Goal: Task Accomplishment & Management: Complete application form

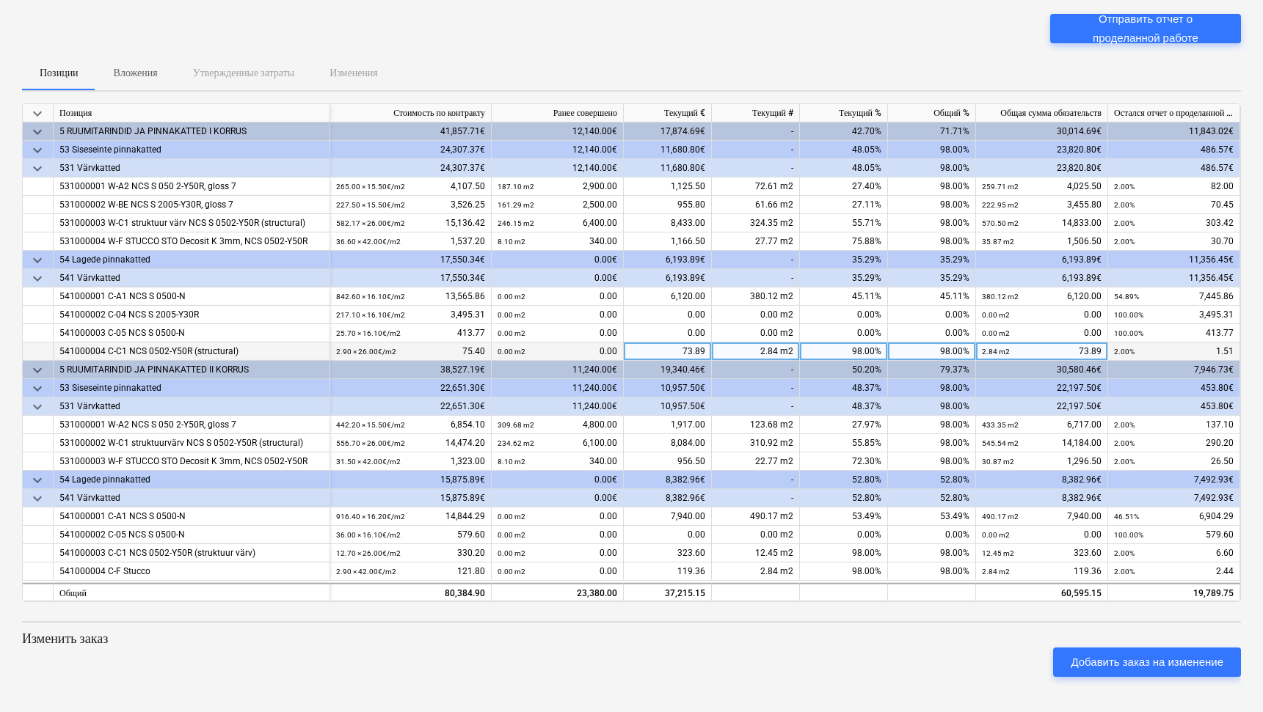
scroll to position [100, 0]
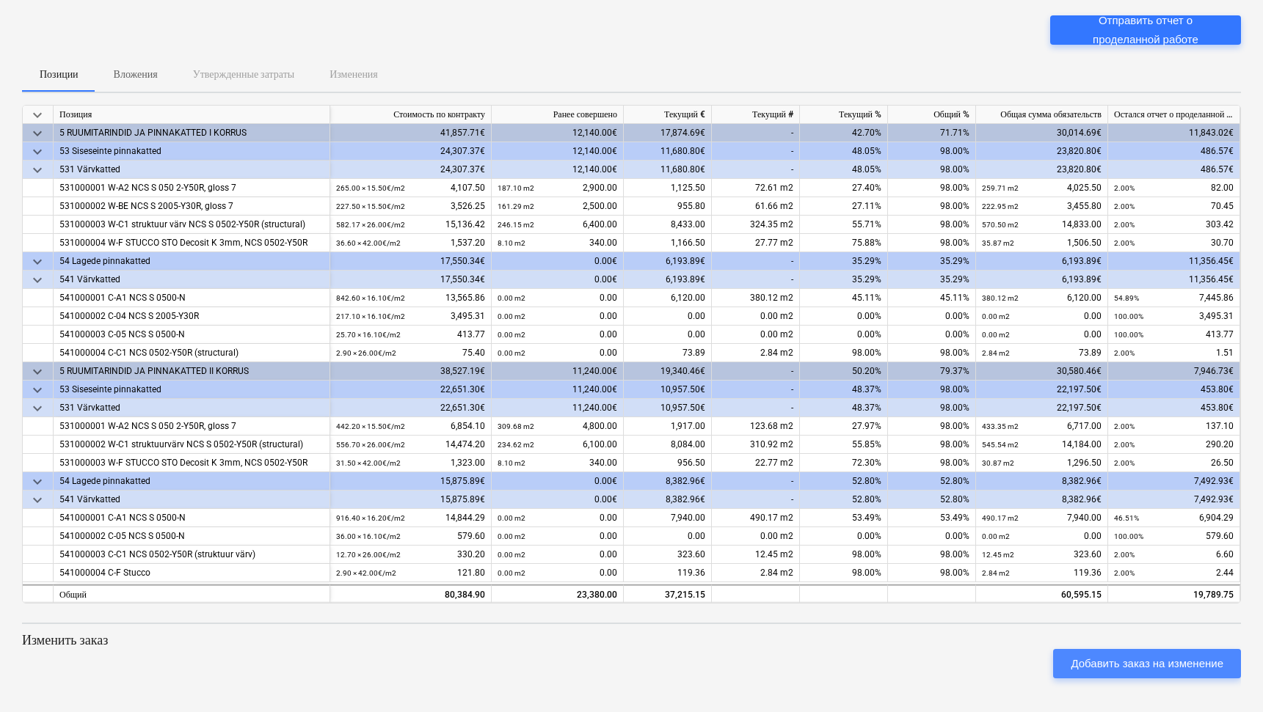
click at [1085, 666] on div "Добавить заказ на изменение" at bounding box center [1146, 663] width 153 height 19
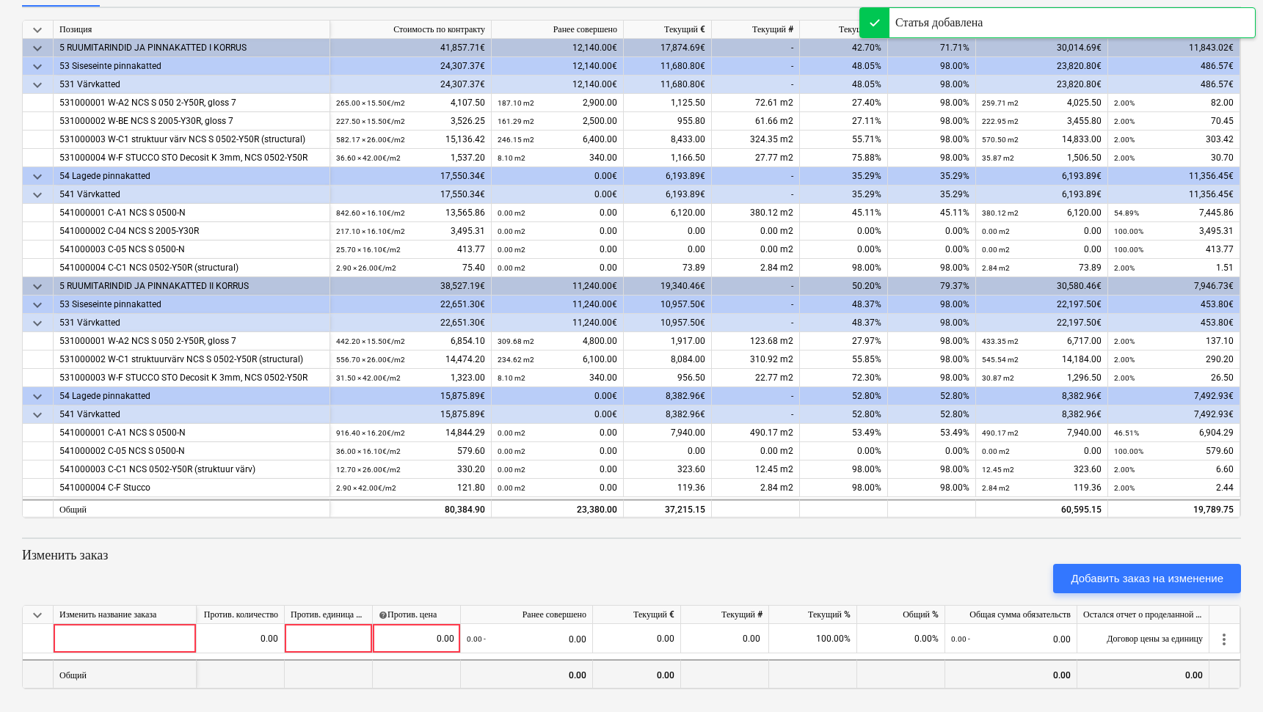
scroll to position [184, 0]
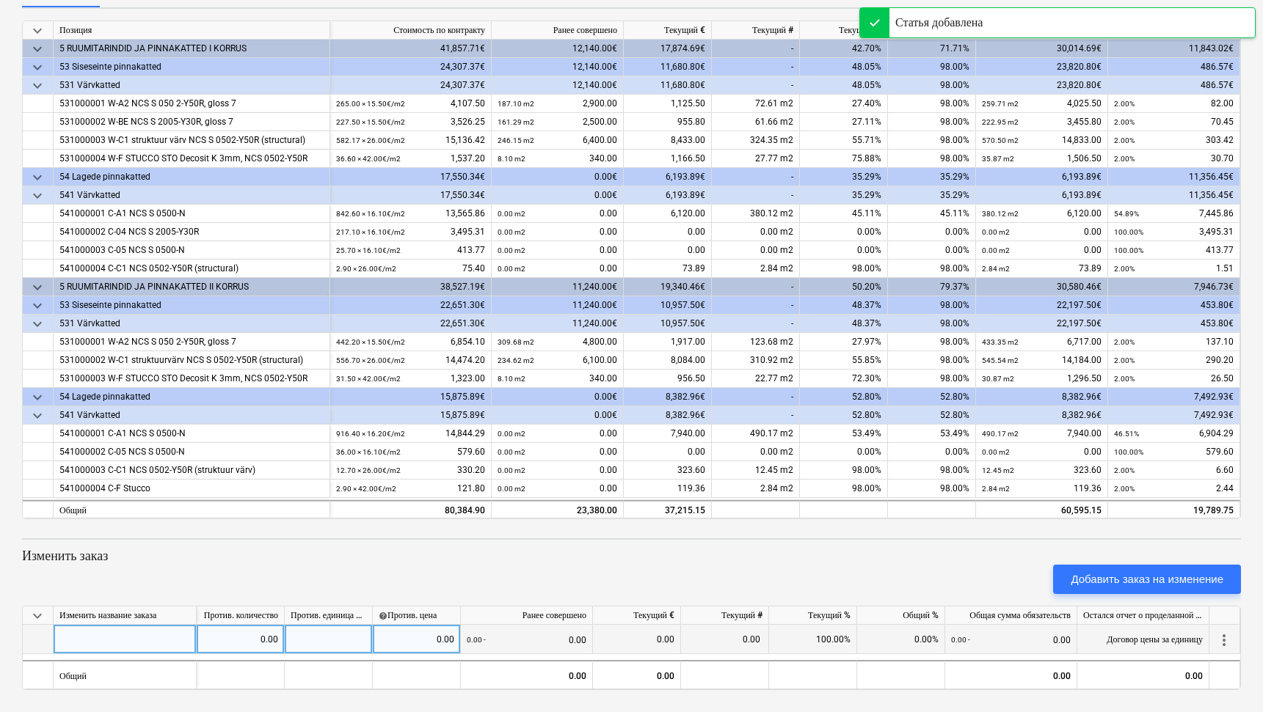
click at [145, 636] on div at bounding box center [125, 639] width 143 height 29
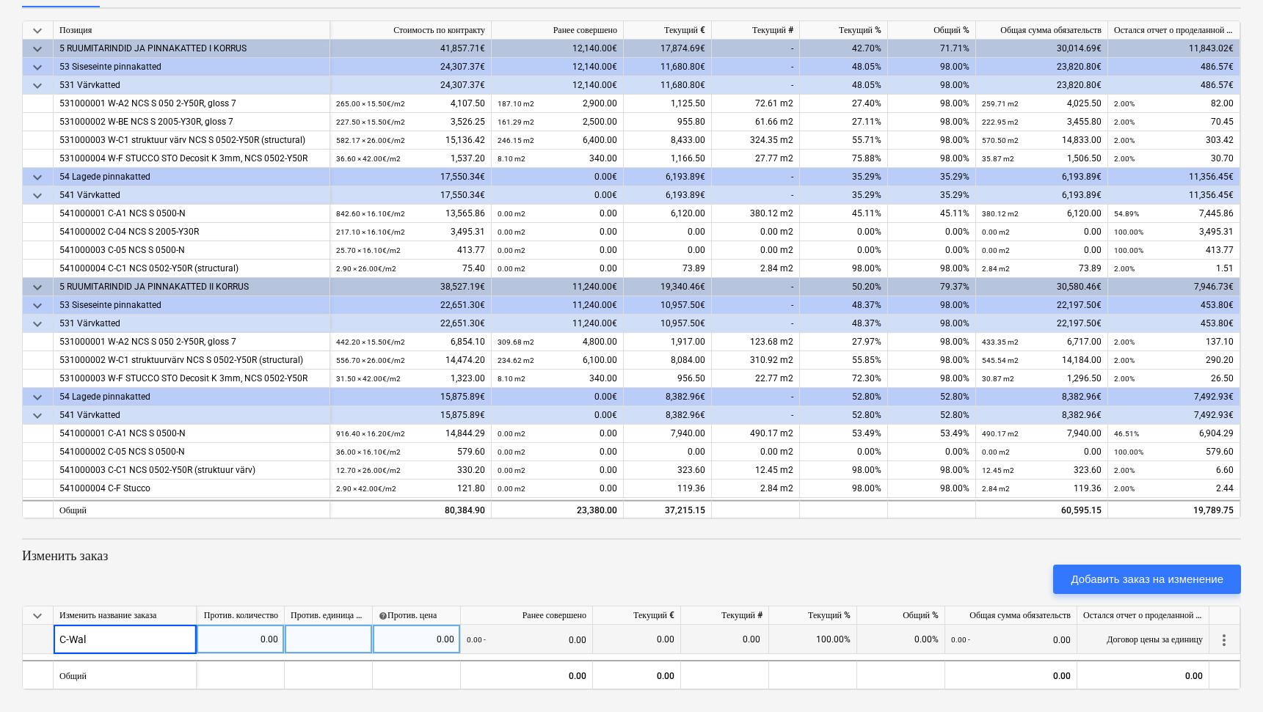
type input "C-Wall"
click at [251, 635] on div "0.00" at bounding box center [240, 639] width 76 height 29
click at [337, 640] on div at bounding box center [329, 639] width 88 height 29
click at [395, 632] on div "0.00" at bounding box center [417, 639] width 76 height 29
type input "300"
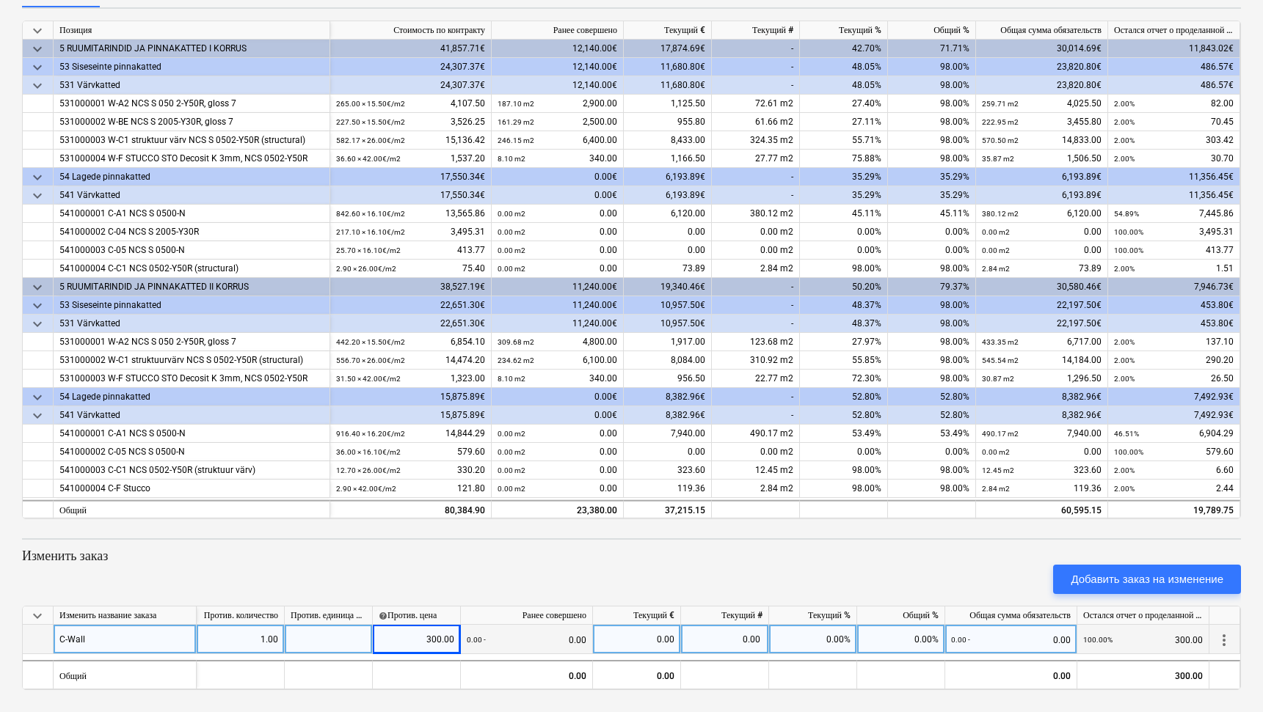
click at [326, 642] on div at bounding box center [329, 639] width 88 height 29
click at [347, 613] on div "Против. единица измерения" at bounding box center [329, 616] width 88 height 18
click at [710, 636] on div "0.00" at bounding box center [725, 639] width 88 height 29
type input "296"
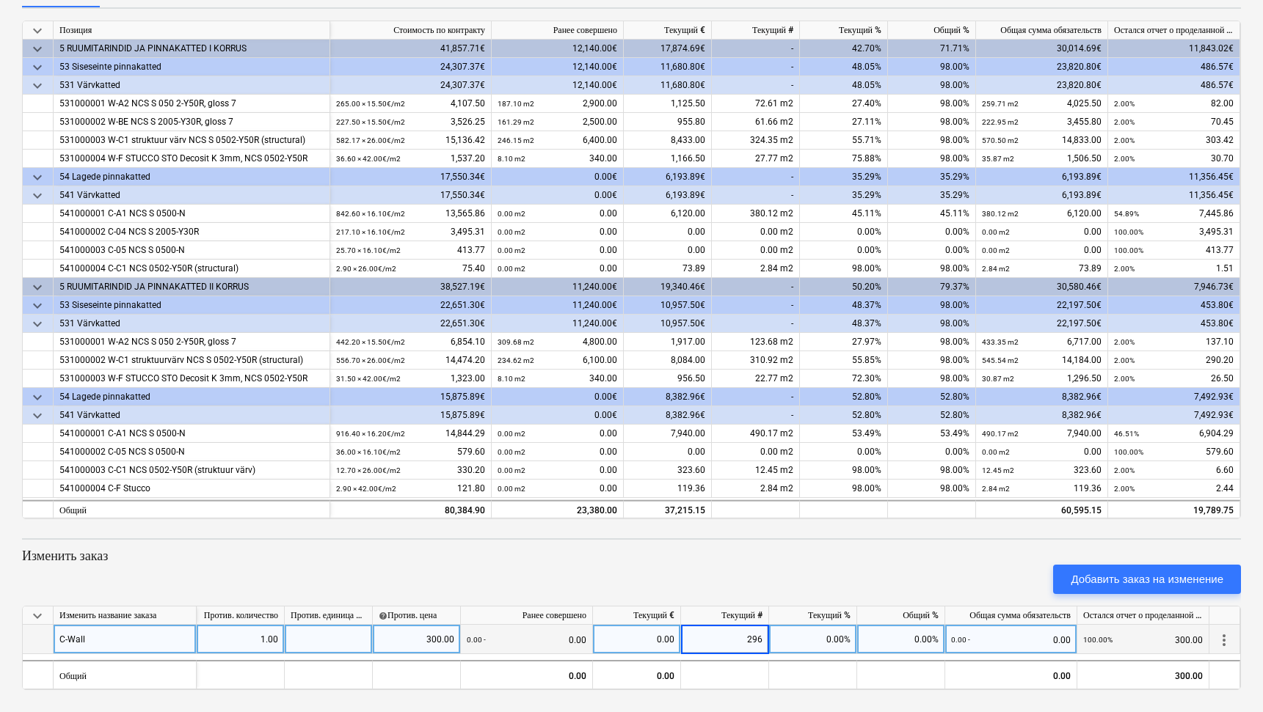
click at [695, 577] on div "Добавить заказ на изменение" at bounding box center [631, 579] width 1230 height 41
click at [353, 641] on div at bounding box center [329, 639] width 88 height 29
type input "300"
drag, startPoint x: 353, startPoint y: 641, endPoint x: 353, endPoint y: 621, distance: 19.8
click at [353, 635] on input "300" at bounding box center [328, 639] width 87 height 29
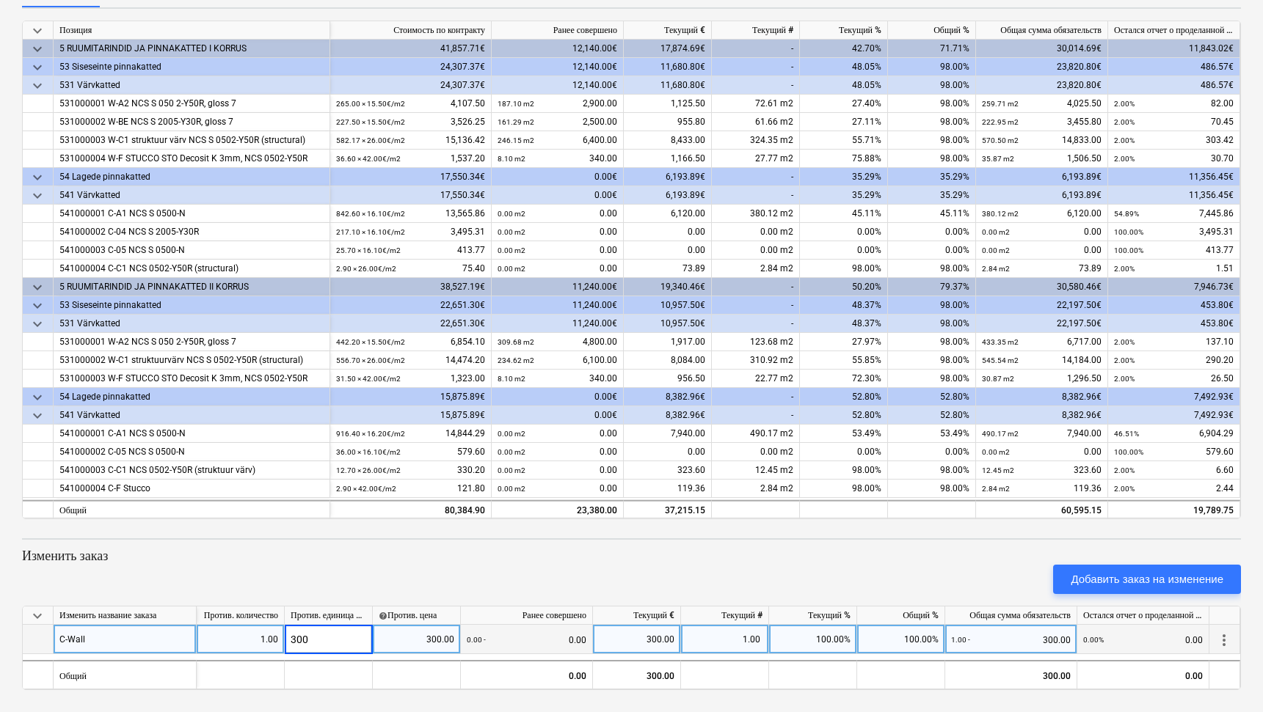
click at [362, 581] on div "Добавить заказ на изменение" at bounding box center [631, 579] width 1230 height 41
click at [648, 643] on div "300.00" at bounding box center [637, 639] width 76 height 29
type input "296"
click at [716, 574] on div "Добавить заказ на изменение" at bounding box center [631, 579] width 1230 height 41
click at [667, 642] on div "296.00" at bounding box center [637, 639] width 76 height 29
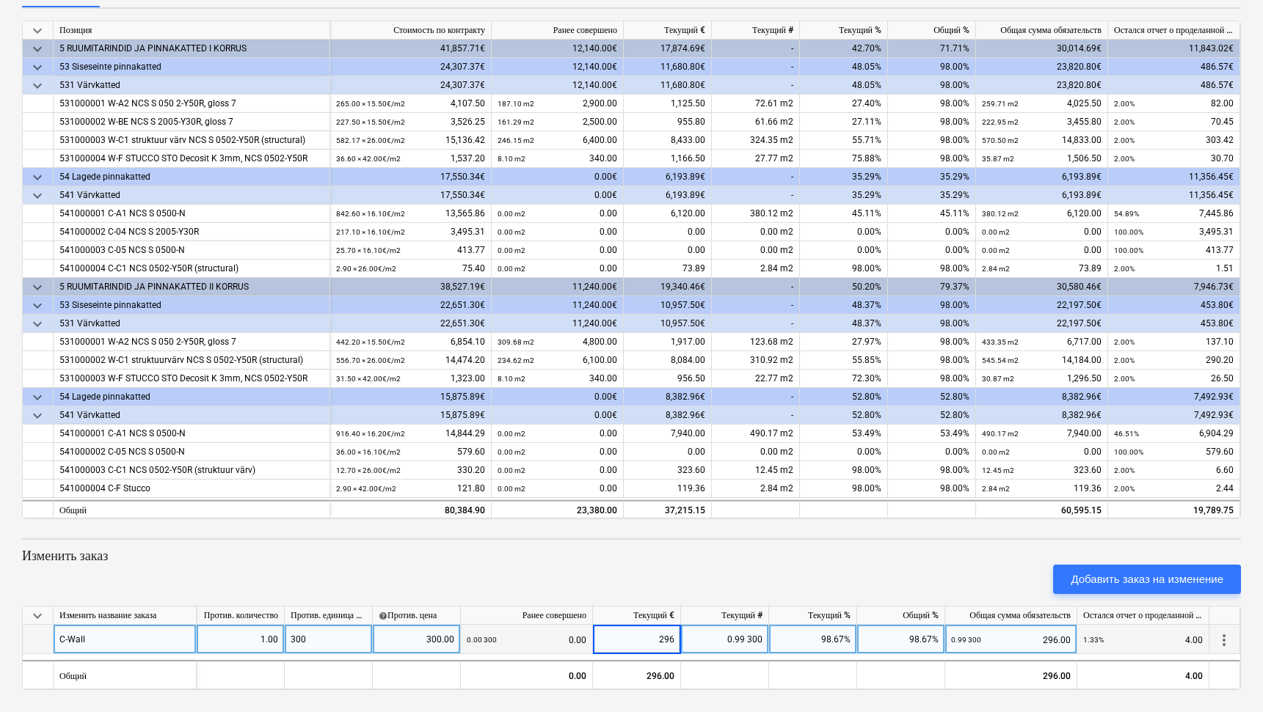
click at [675, 639] on input "296" at bounding box center [636, 639] width 87 height 29
type input "294"
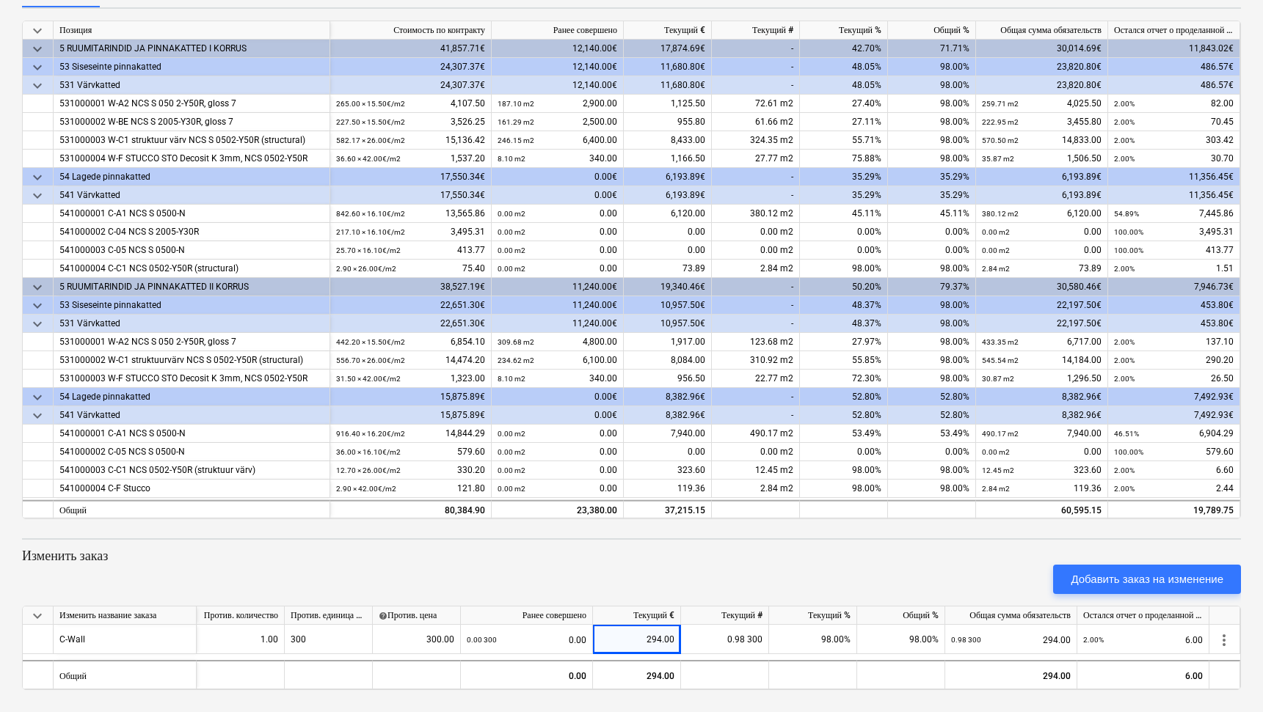
click at [725, 568] on div "Добавить заказ на изменение" at bounding box center [631, 579] width 1230 height 41
click at [1077, 580] on div "Добавить заказ на изменение" at bounding box center [1146, 579] width 153 height 19
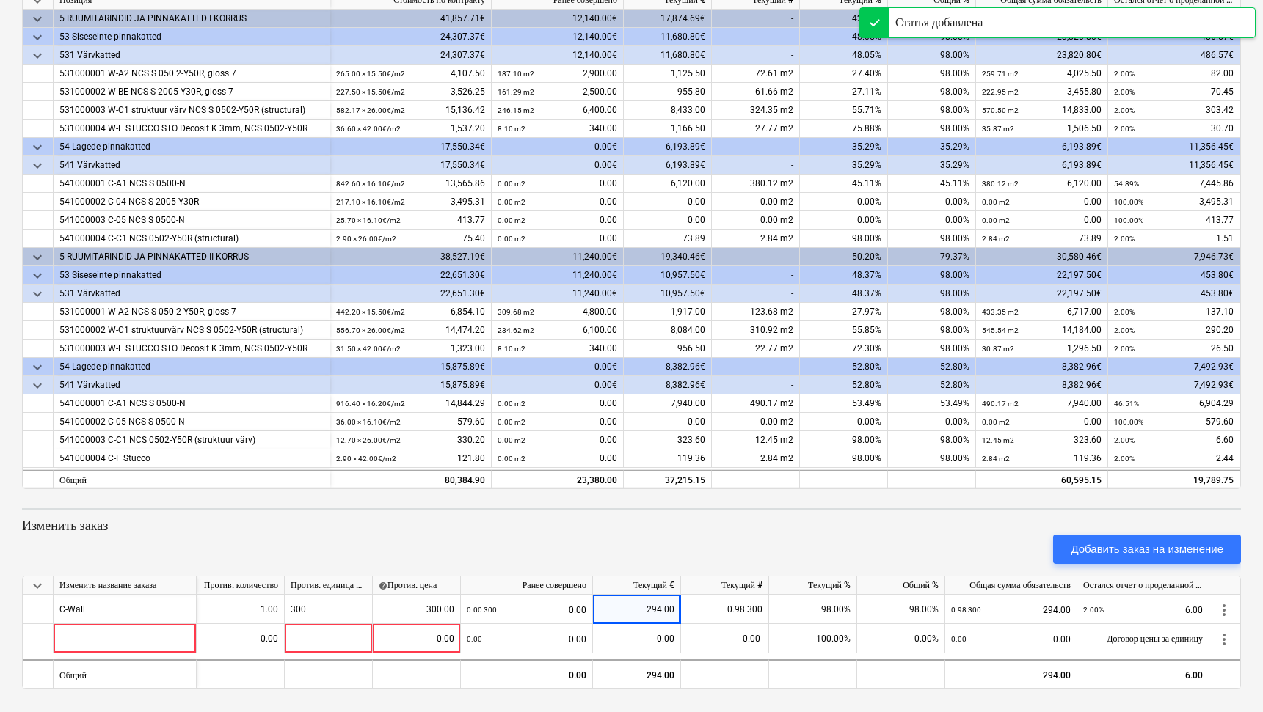
scroll to position [213, 0]
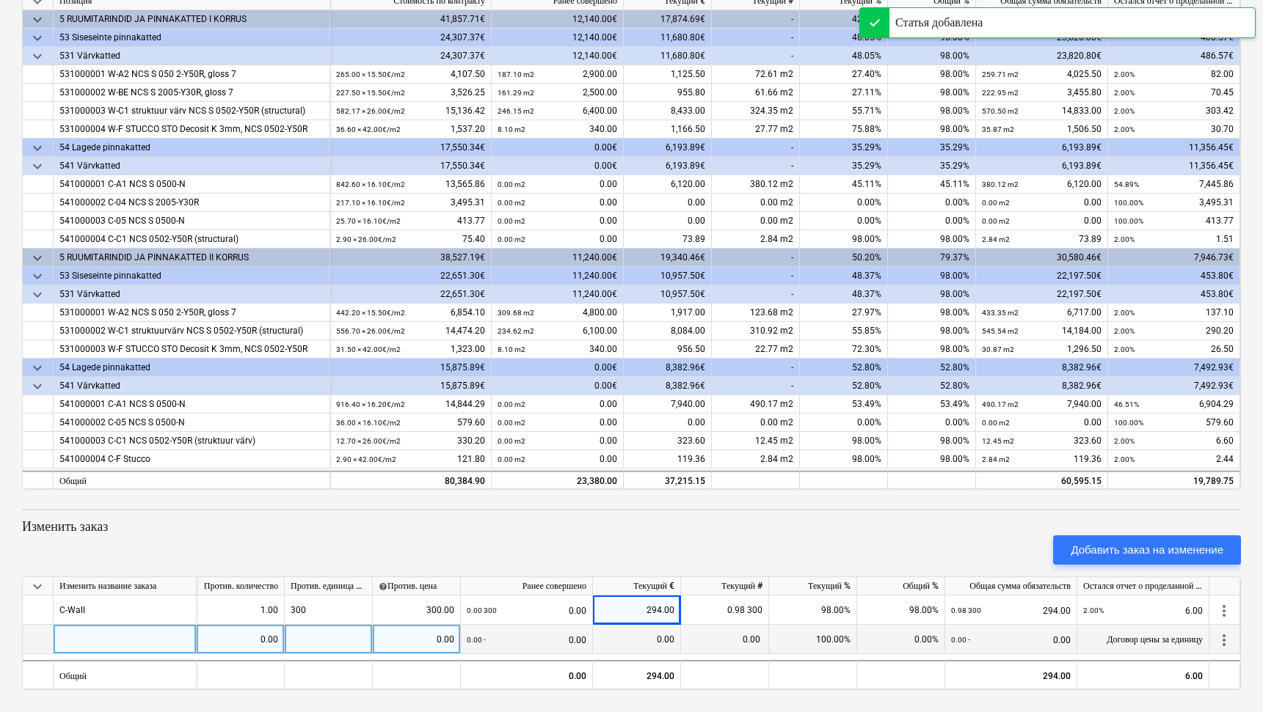
click at [146, 644] on div at bounding box center [125, 639] width 143 height 29
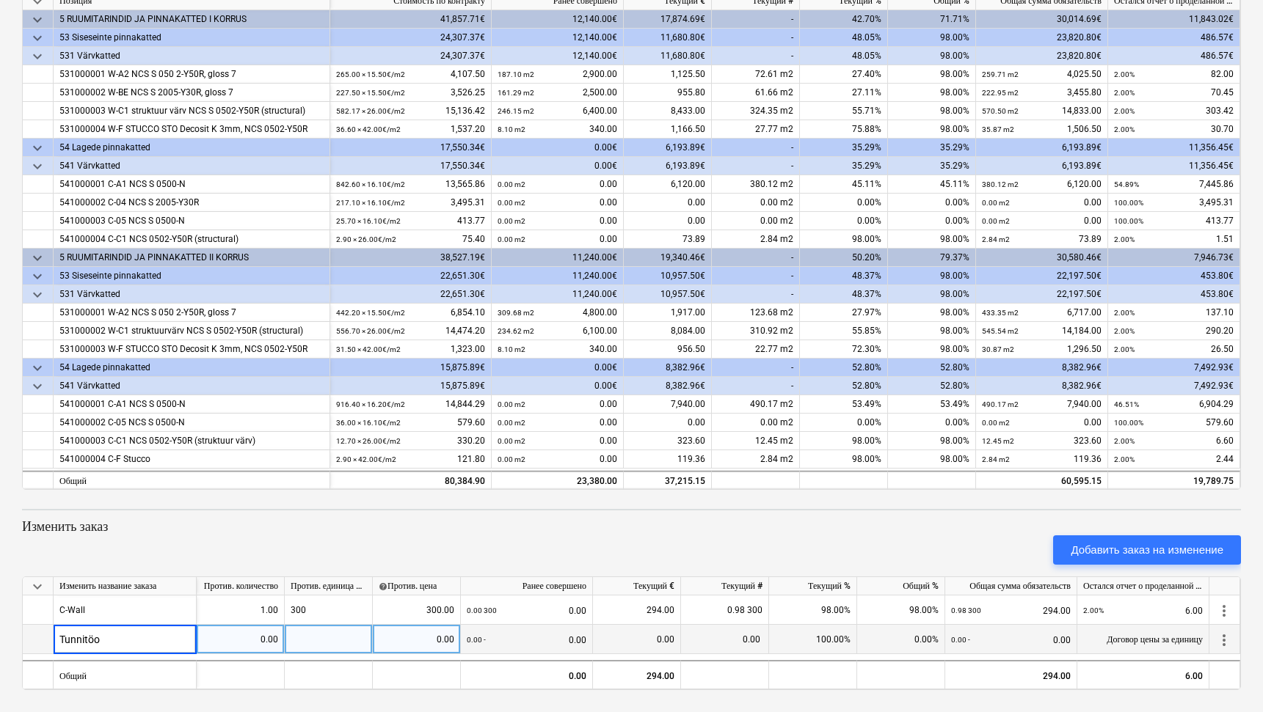
type input "Tunnitöö"
click at [249, 635] on div "0.00" at bounding box center [240, 639] width 76 height 29
type input "32"
click at [313, 640] on div at bounding box center [329, 639] width 88 height 29
type input "32"
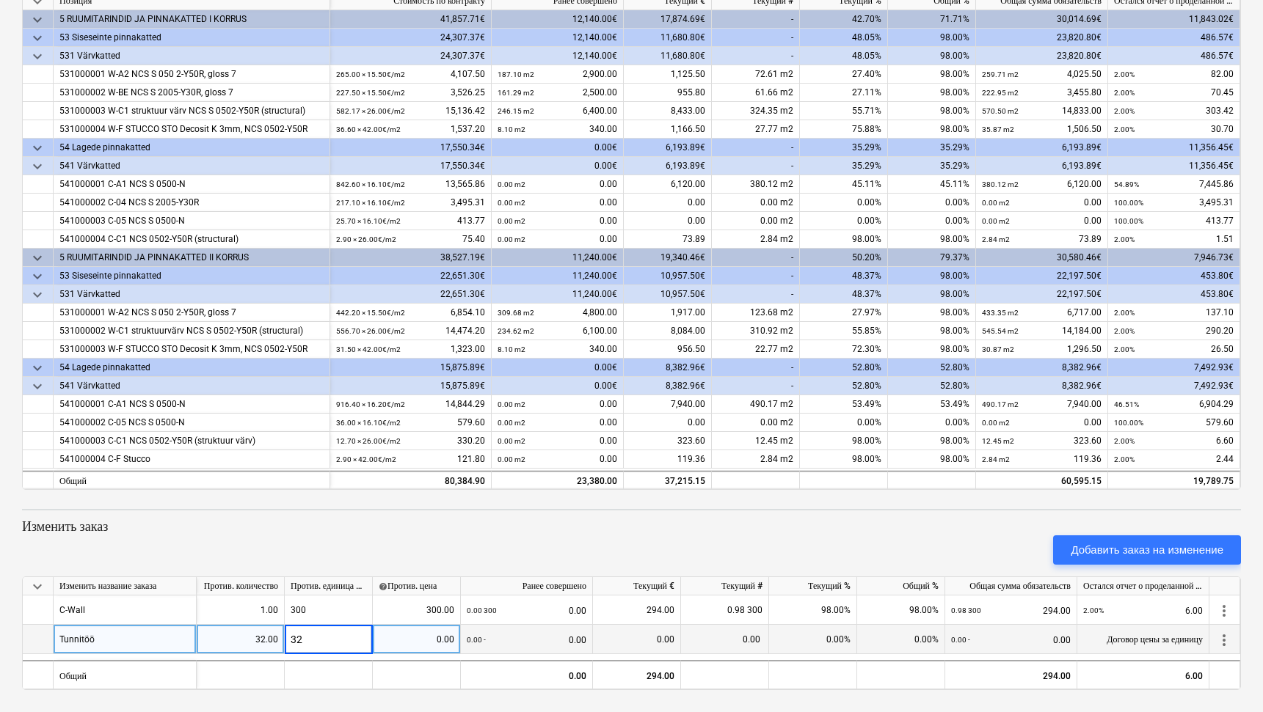
click at [390, 647] on div "0.00" at bounding box center [417, 639] width 76 height 29
click at [422, 642] on input at bounding box center [416, 639] width 87 height 29
type input "25"
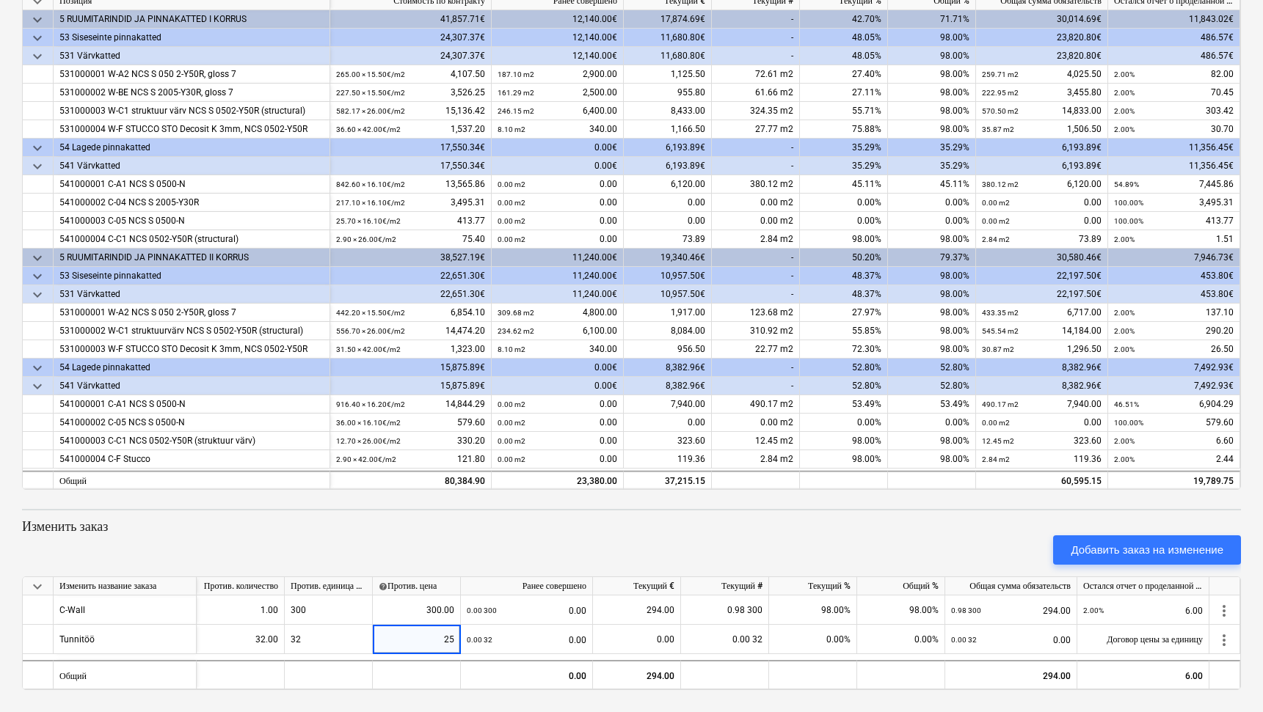
click at [455, 545] on div "Добавить заказ на изменение" at bounding box center [631, 550] width 1230 height 41
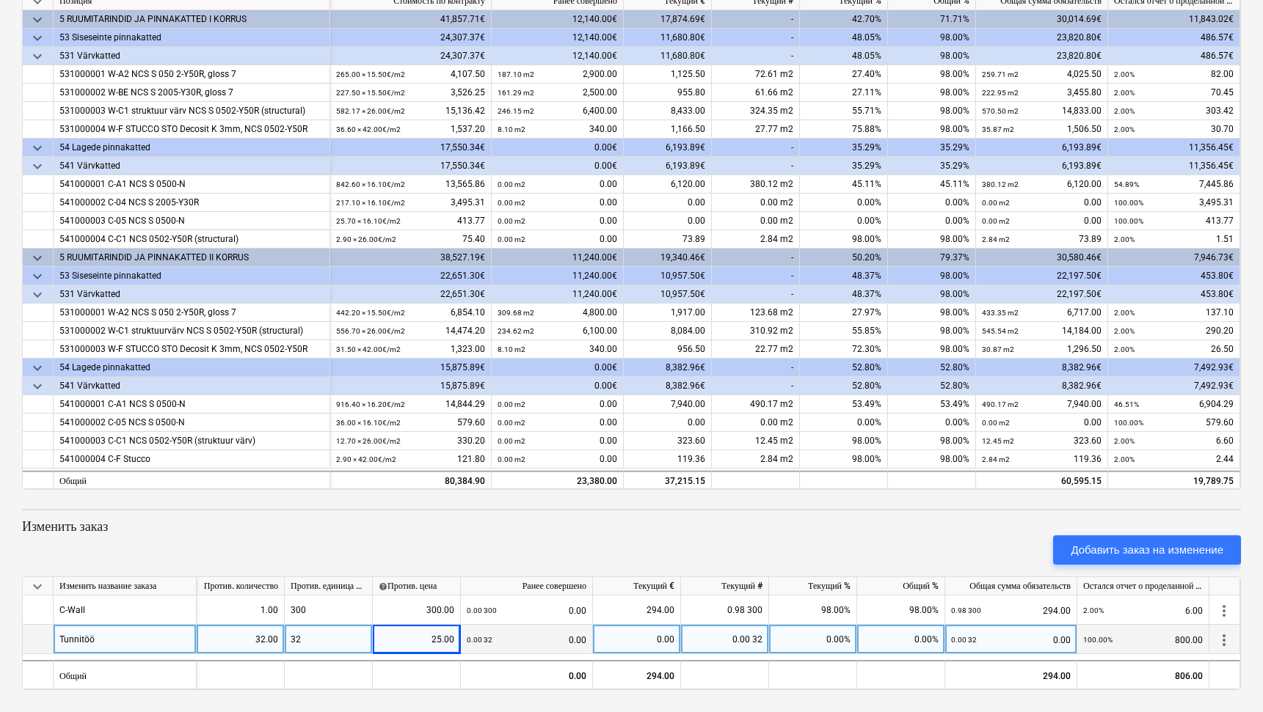
click at [632, 633] on div "0.00" at bounding box center [637, 639] width 76 height 29
type input "784"
click at [668, 533] on div "Добавить заказ на изменение" at bounding box center [631, 550] width 1230 height 41
click at [1091, 569] on div at bounding box center [631, 571] width 1219 height 12
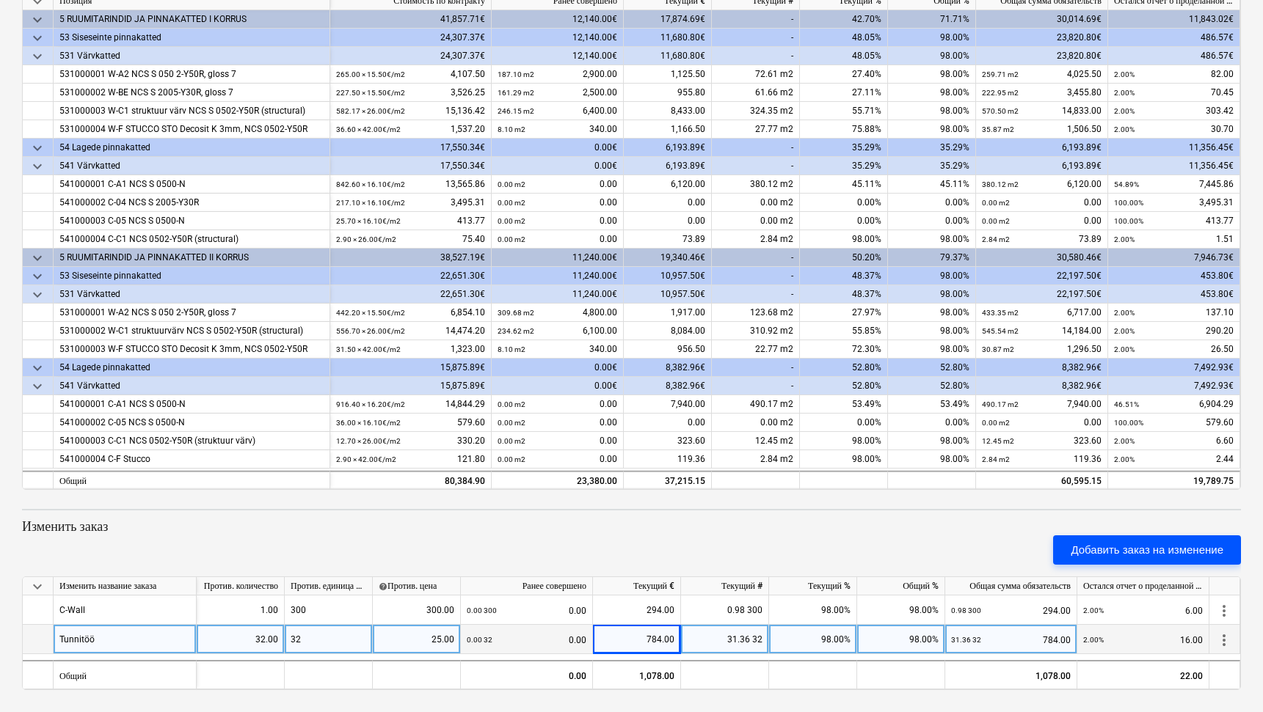
click at [1100, 549] on div "Добавить заказ на изменение" at bounding box center [1146, 550] width 153 height 19
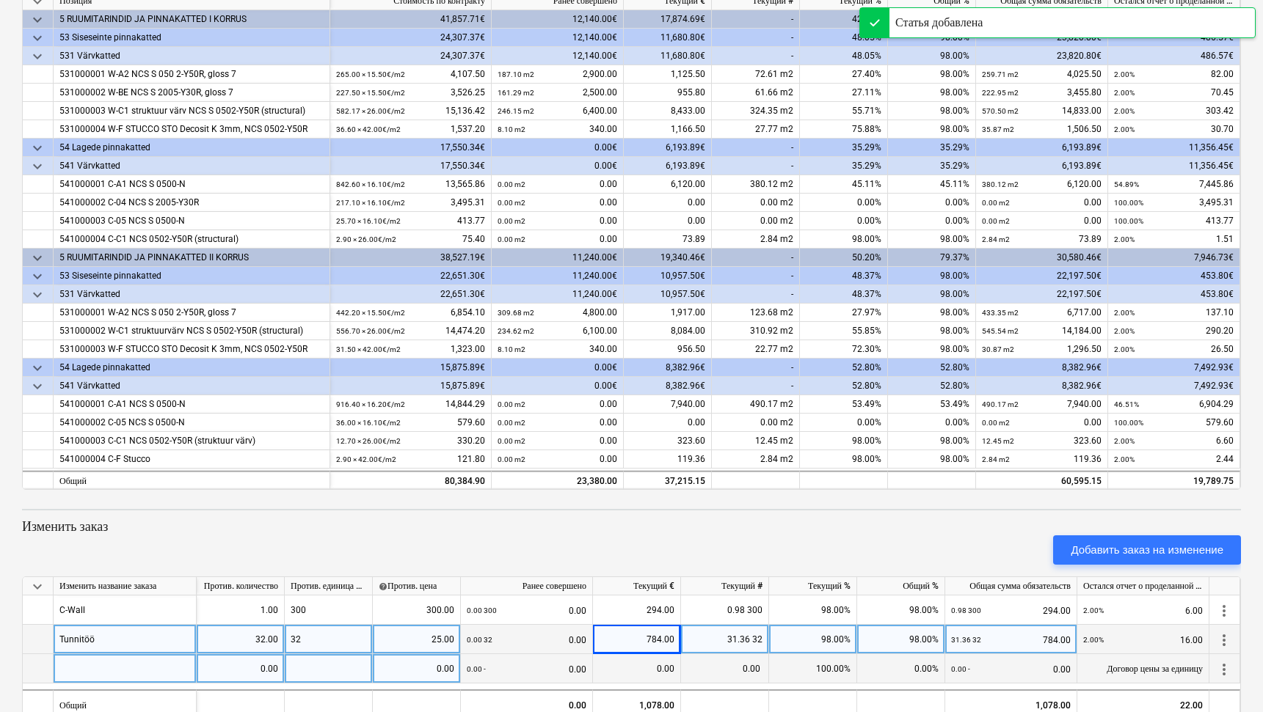
click at [153, 671] on div at bounding box center [125, 668] width 143 height 29
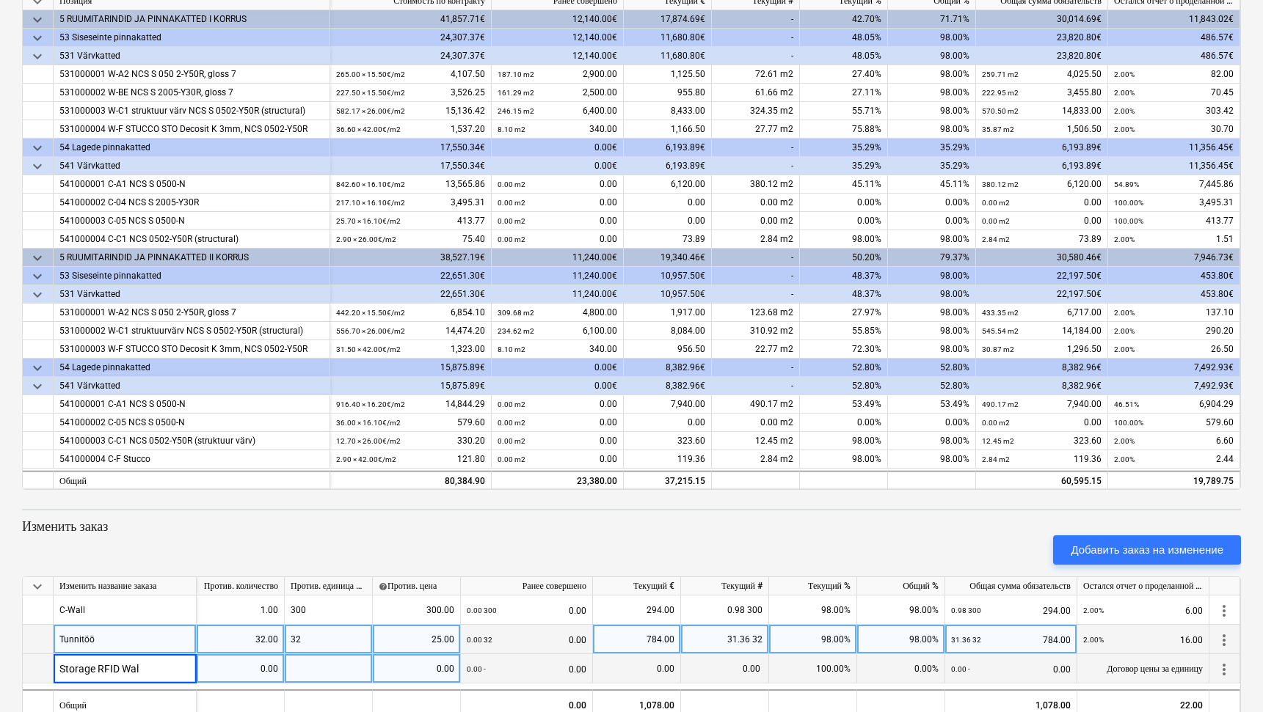
type input "Storage RFID Wall"
click at [272, 668] on div "0.00" at bounding box center [240, 668] width 76 height 29
click at [333, 668] on div at bounding box center [329, 668] width 88 height 29
click at [410, 670] on div "0.00" at bounding box center [417, 668] width 76 height 29
type input "25"
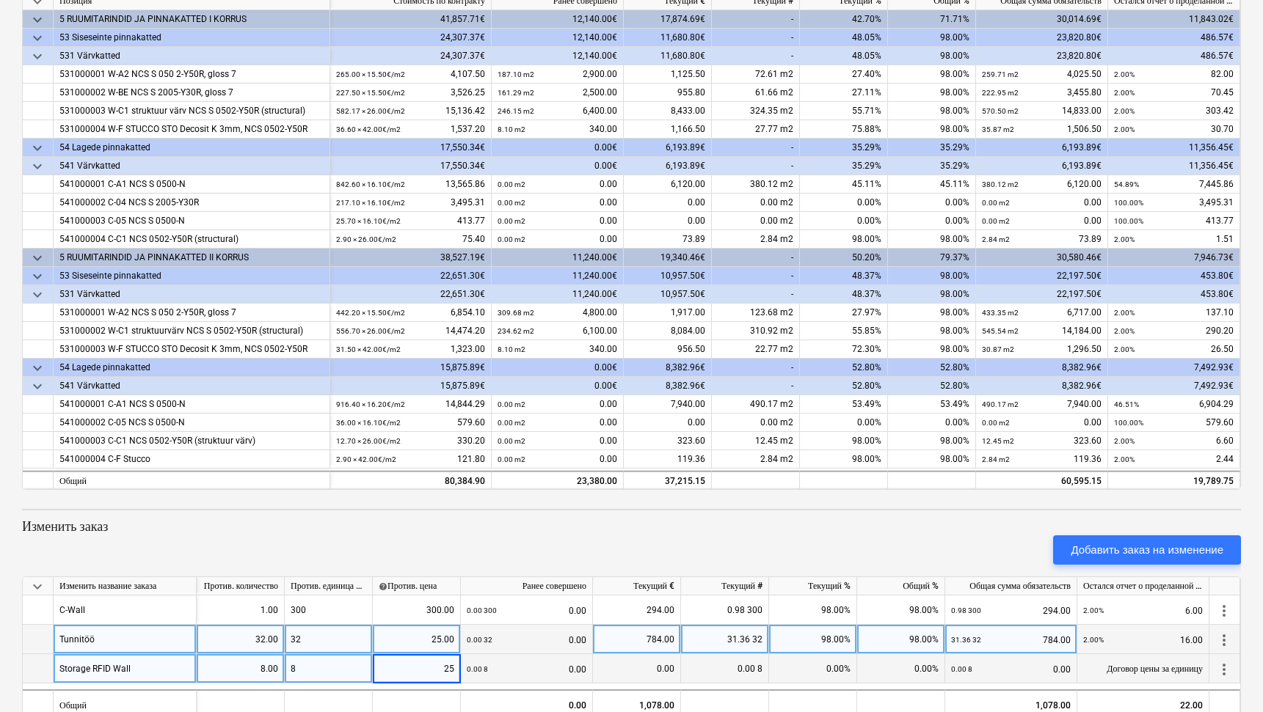
click at [568, 524] on p "Изменить заказ" at bounding box center [631, 527] width 1219 height 18
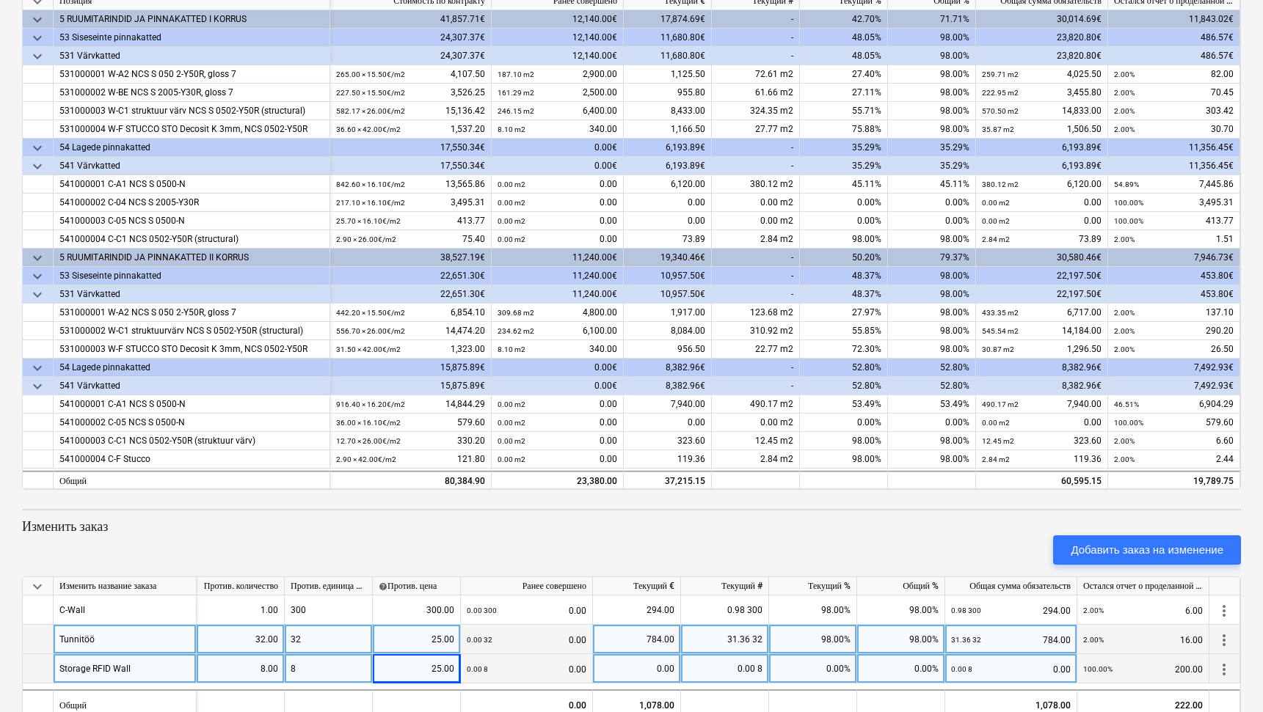
click at [653, 666] on div "0.00" at bounding box center [637, 668] width 76 height 29
type input "196"
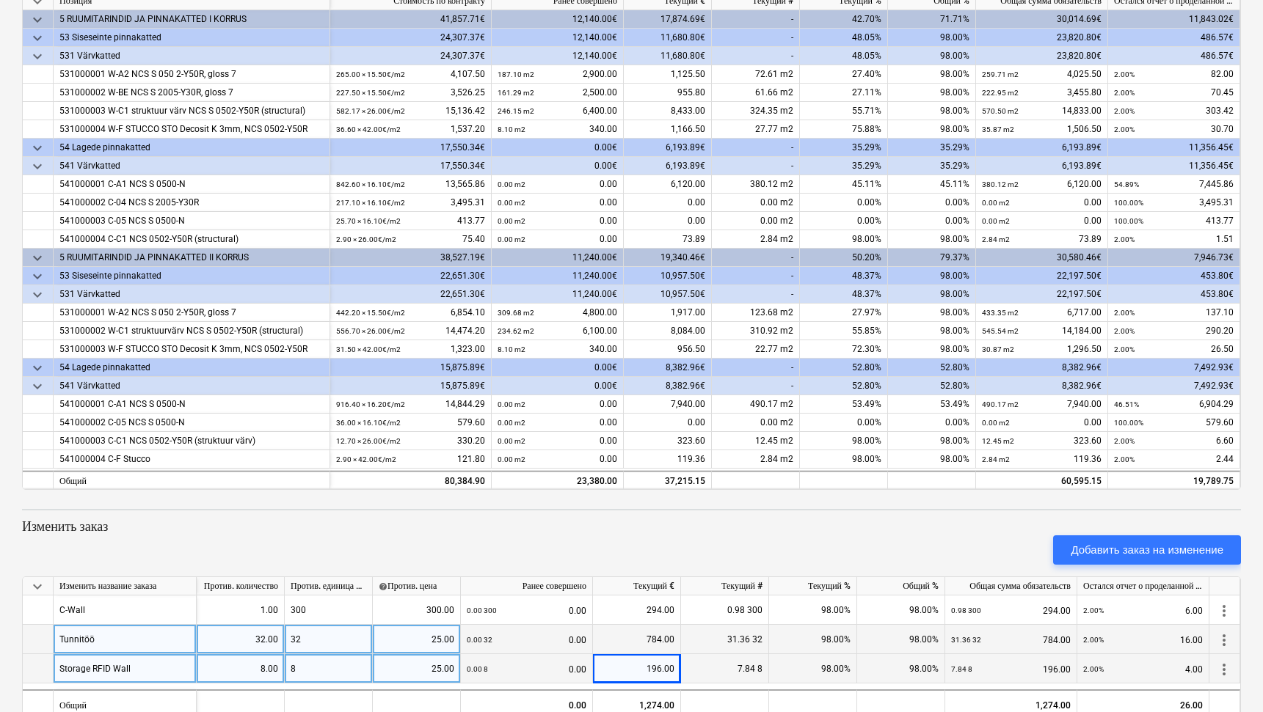
click at [739, 541] on div "Добавить заказ на изменение" at bounding box center [631, 550] width 1230 height 41
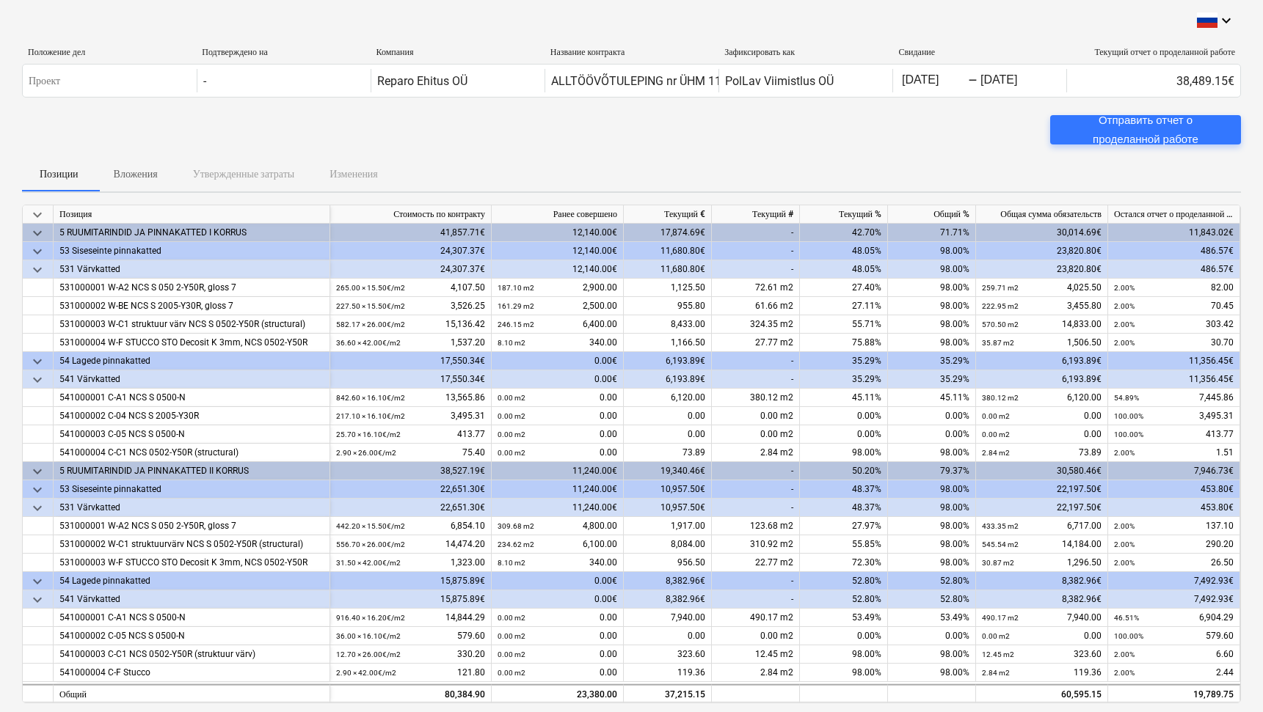
scroll to position [0, 0]
click at [1156, 129] on div "Отправить отчет о проделанной работе" at bounding box center [1145, 130] width 156 height 39
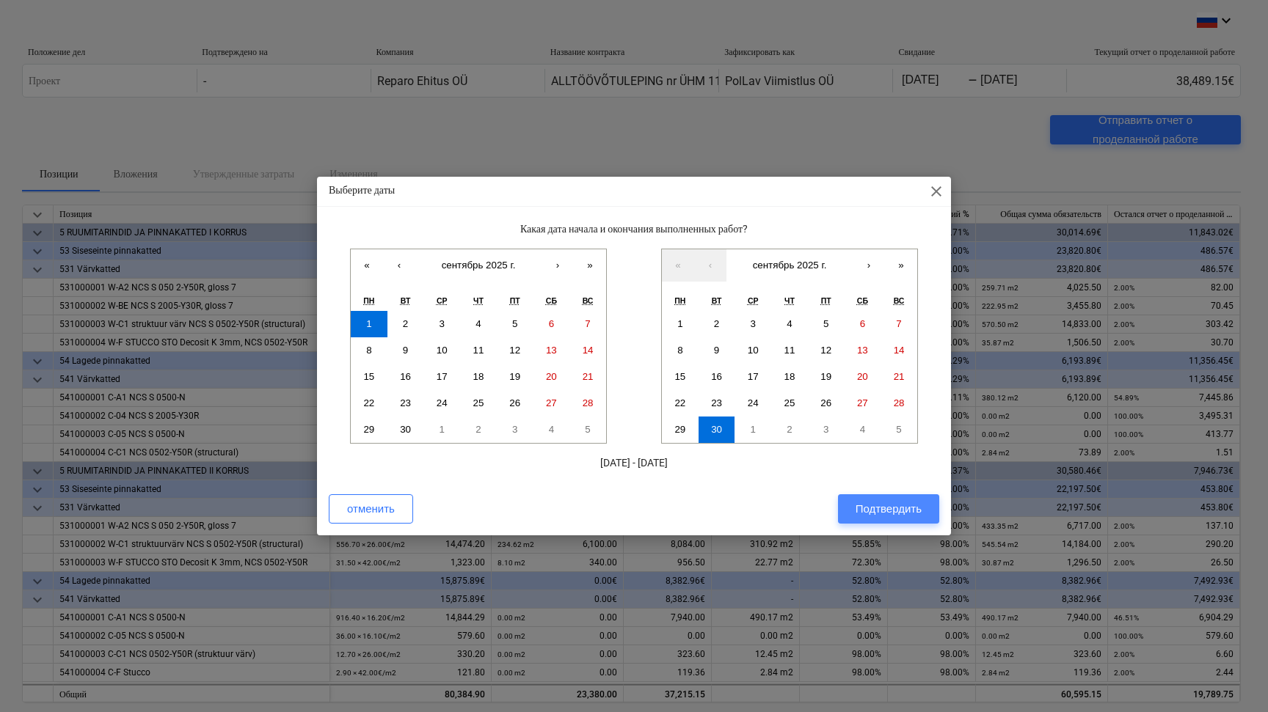
click at [874, 511] on div "Подтвердить" at bounding box center [888, 509] width 66 height 19
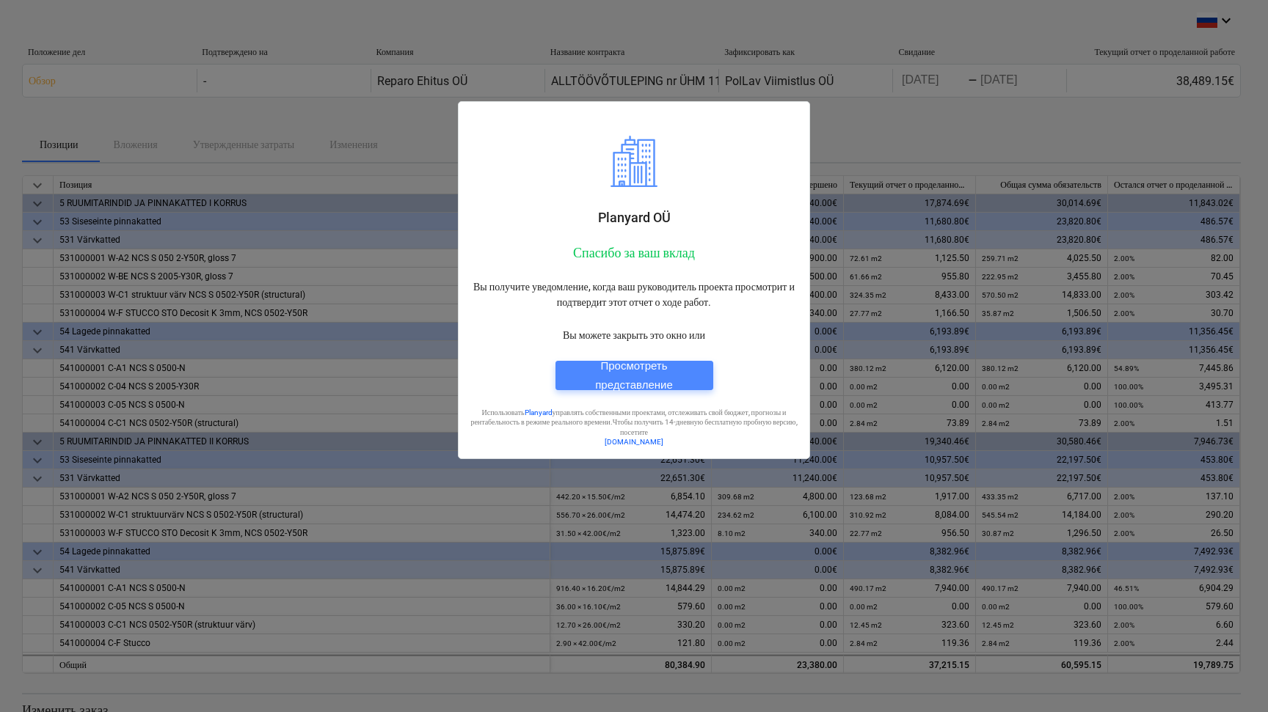
click at [664, 379] on div "Просмотреть представление" at bounding box center [634, 376] width 123 height 39
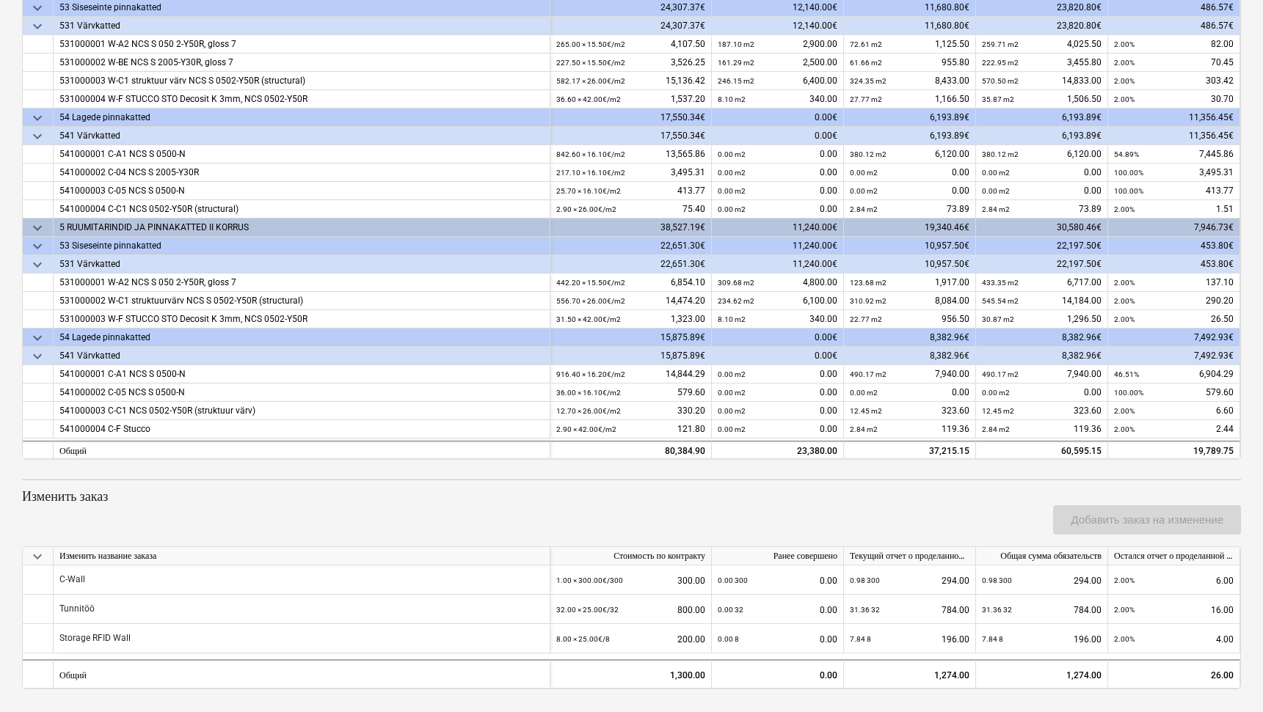
scroll to position [213, 0]
